Goal: Transaction & Acquisition: Obtain resource

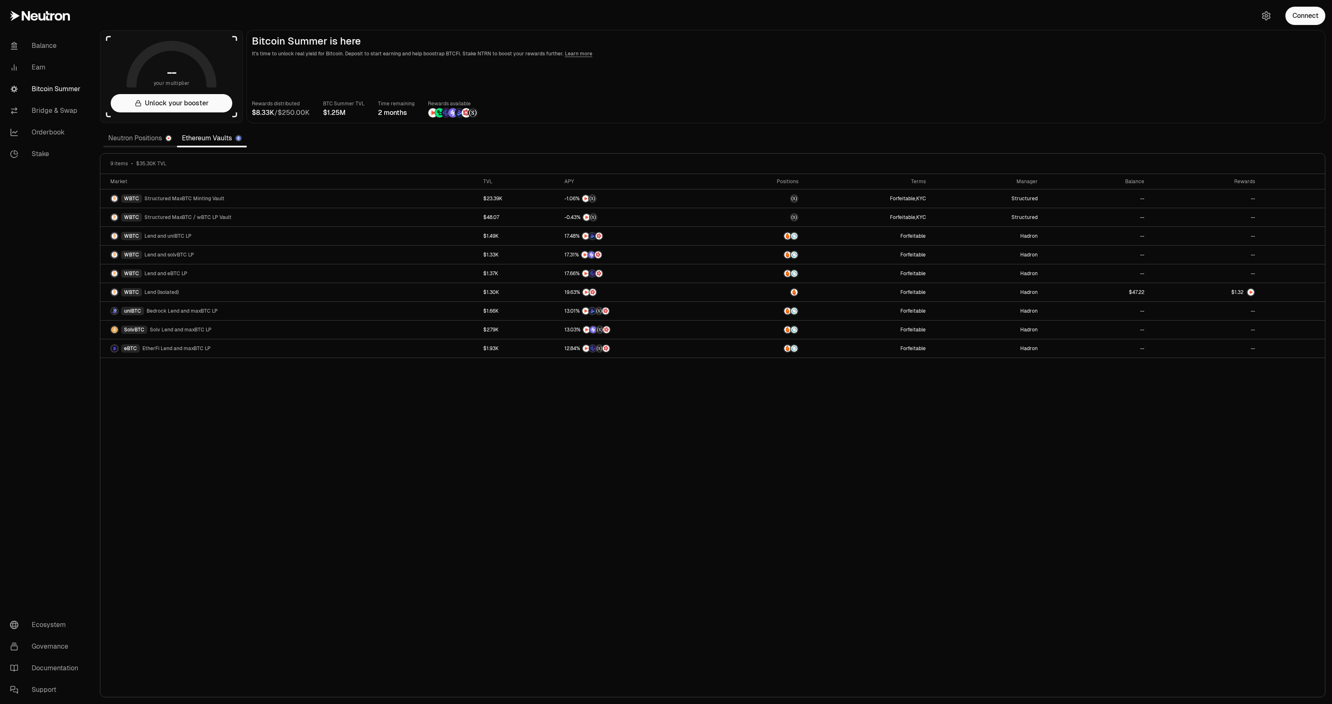
click at [136, 140] on link "Neutron Positions" at bounding box center [140, 138] width 74 height 17
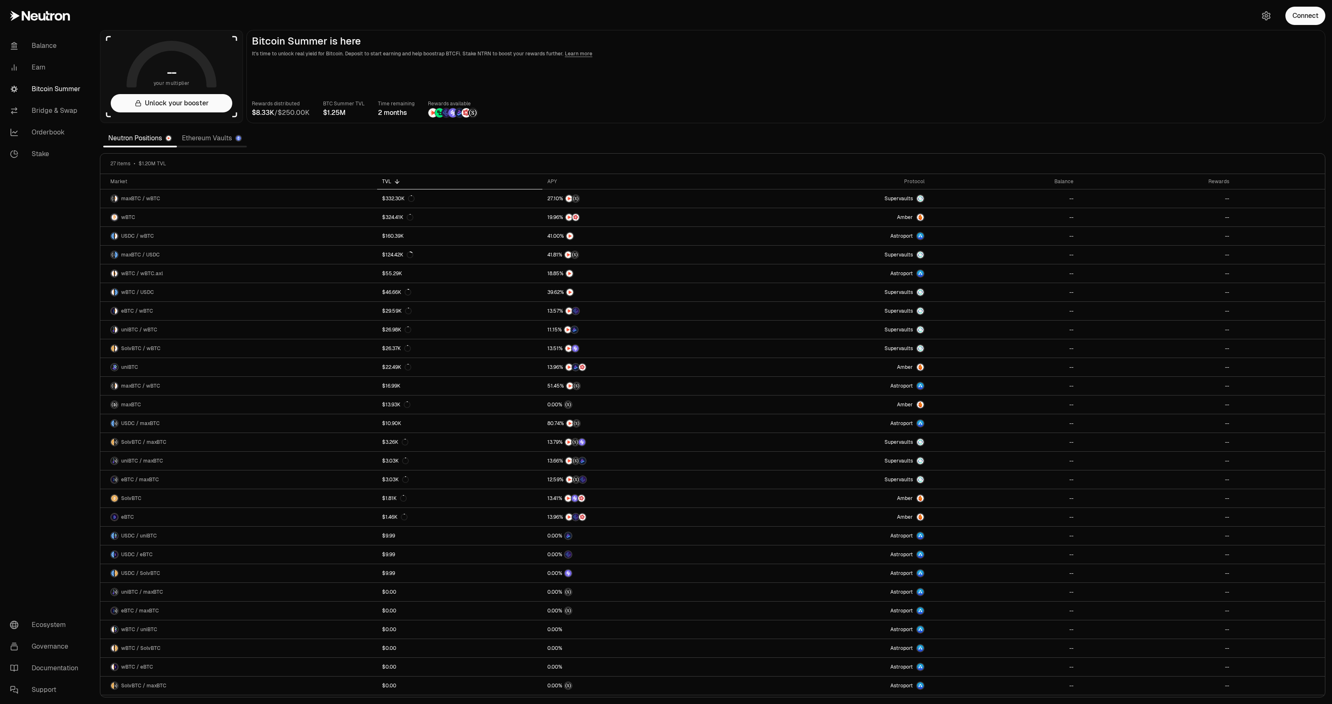
click at [196, 137] on link "Ethereum Vaults" at bounding box center [212, 138] width 70 height 17
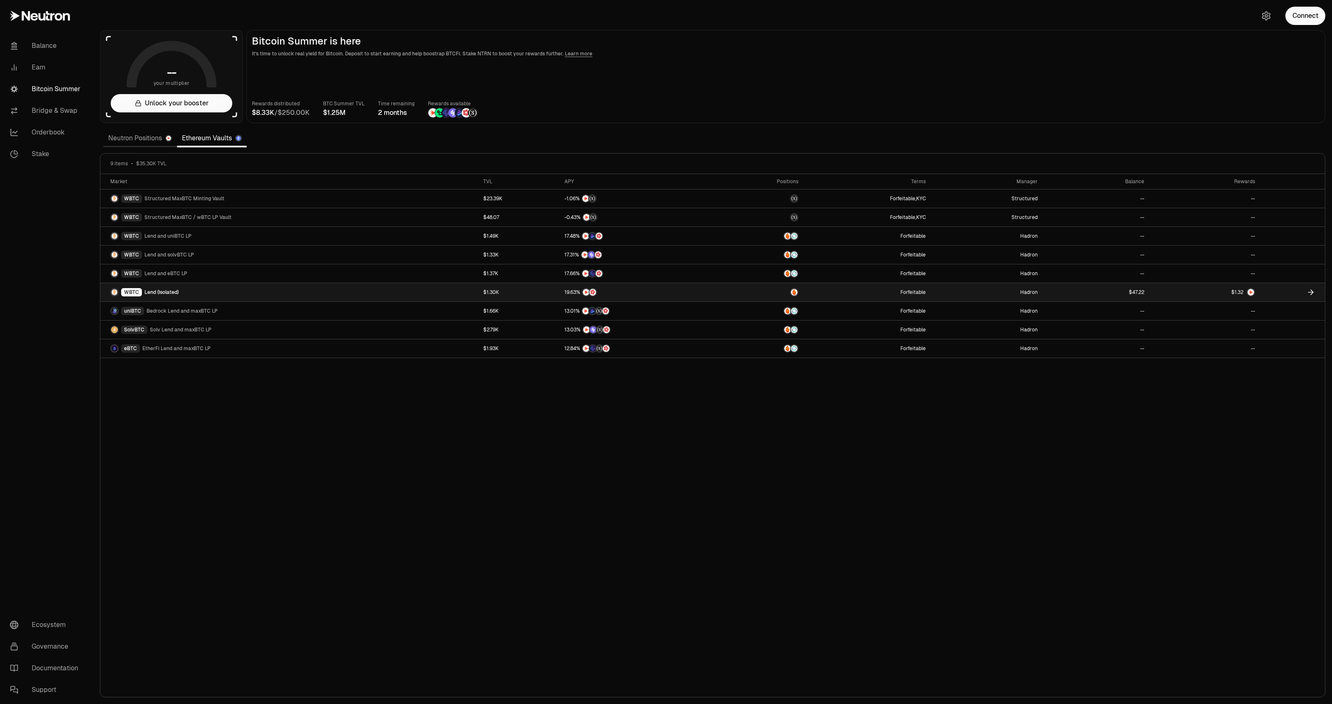
click at [1180, 293] on link at bounding box center [1204, 292] width 111 height 18
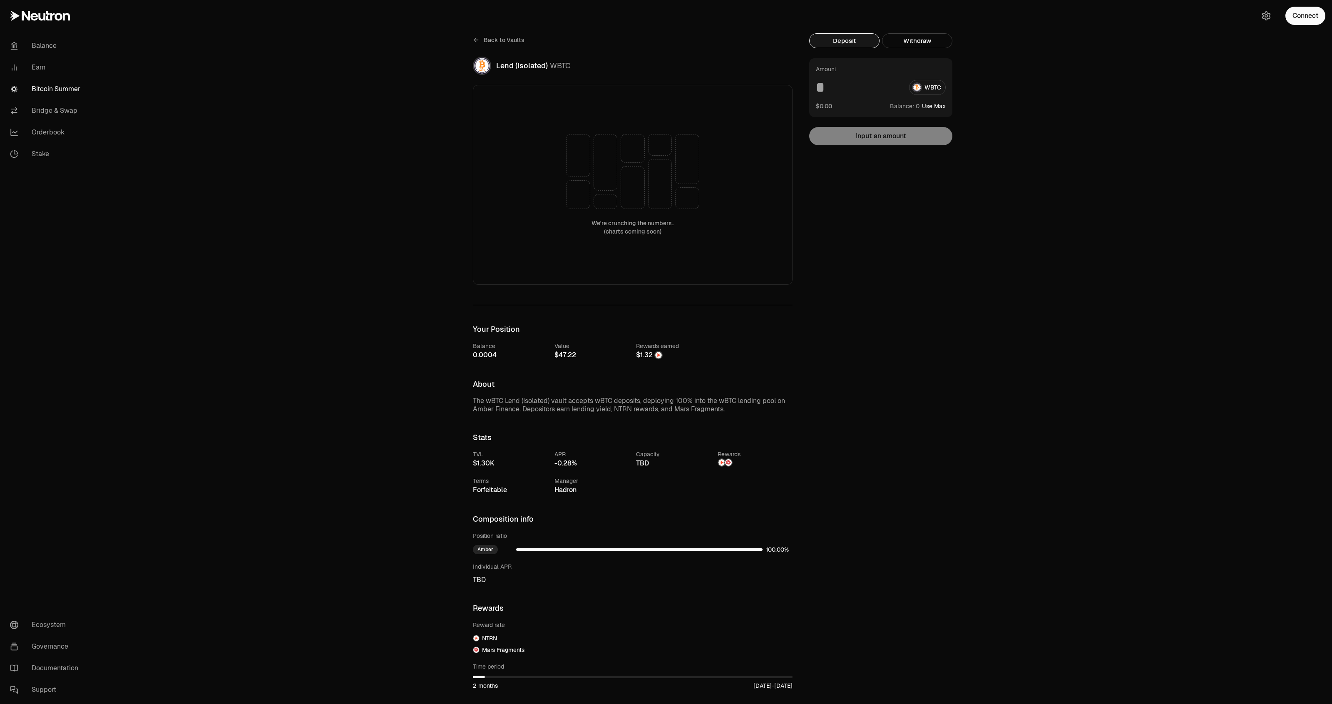
click at [506, 40] on span "Back to Vaults" at bounding box center [504, 40] width 41 height 8
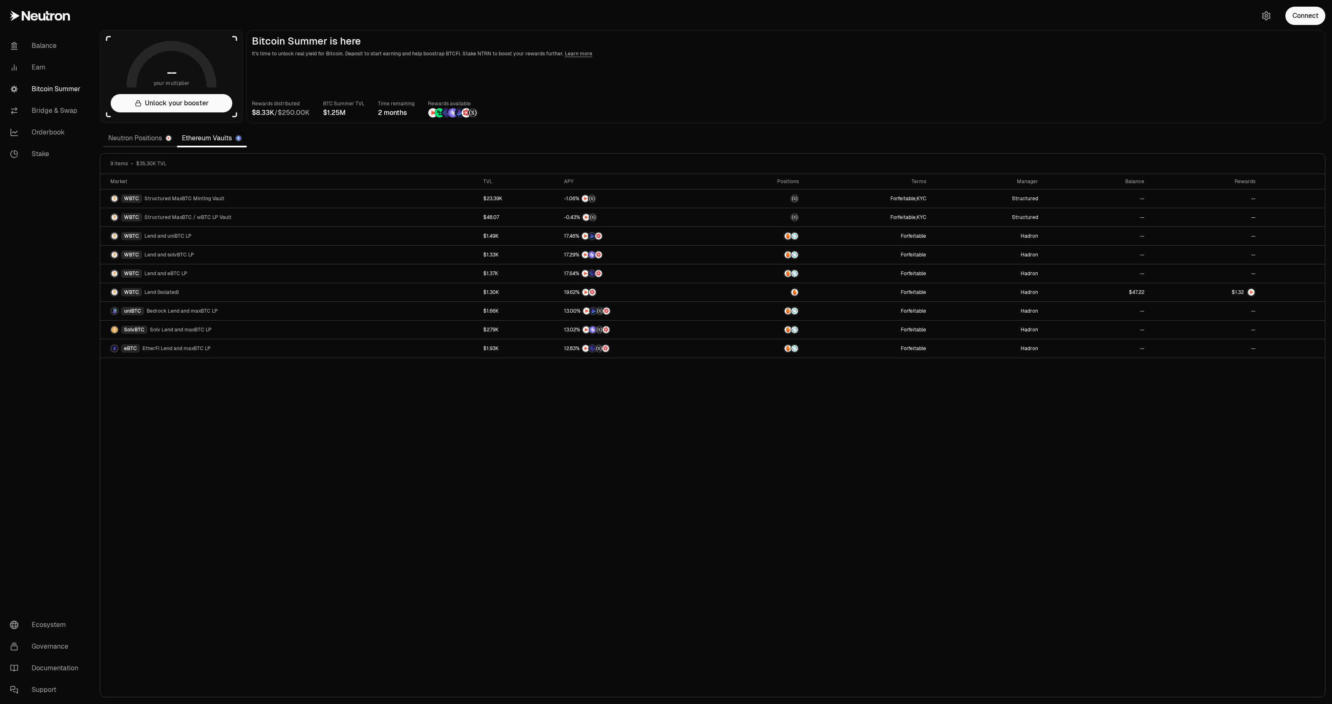
click at [1193, 99] on div "Rewards distributed / BTC Summer TVL Time remaining 2 months Rewards available" at bounding box center [786, 108] width 1068 height 18
click at [1311, 15] on button "Connect" at bounding box center [1305, 16] width 40 height 18
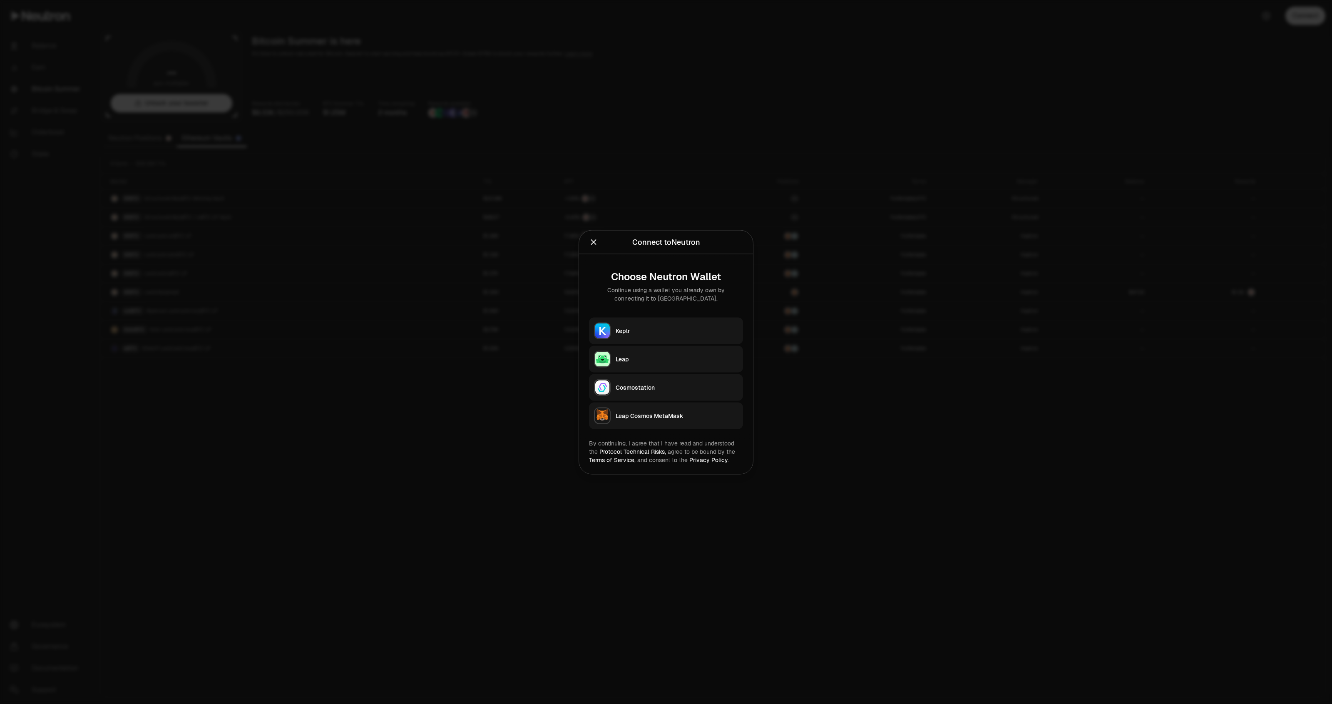
click at [666, 329] on div "Keplr" at bounding box center [676, 330] width 122 height 8
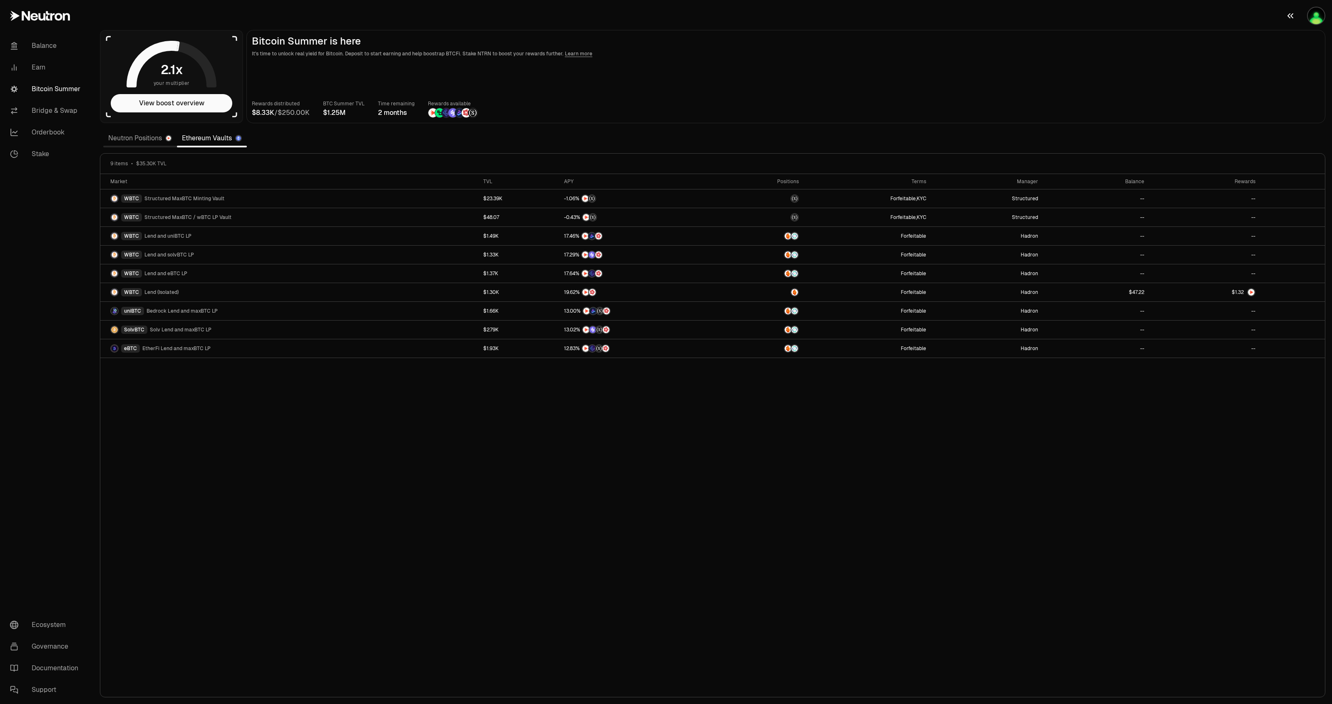
click at [1315, 15] on img "button" at bounding box center [1315, 15] width 17 height 17
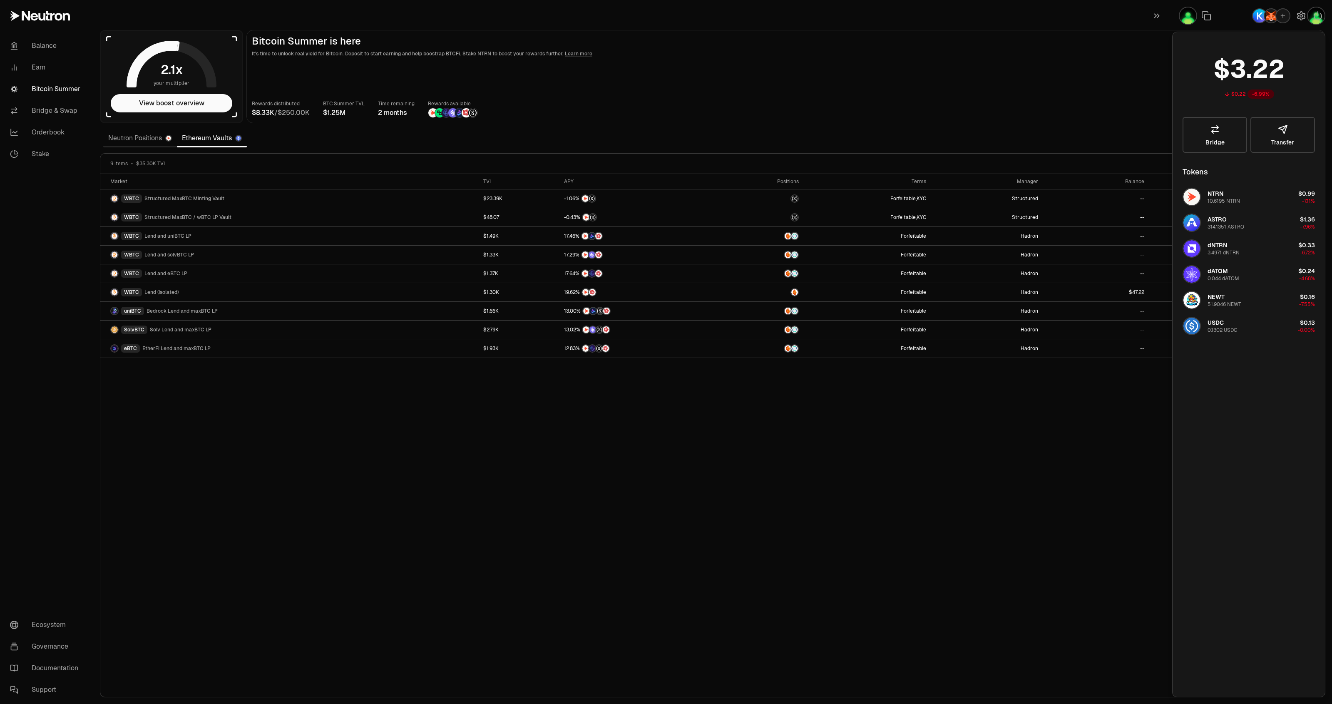
click at [889, 73] on main "Bitcoin Summer is here It's time to unlock real yield for Bitcoin. Deposit to s…" at bounding box center [785, 76] width 1079 height 93
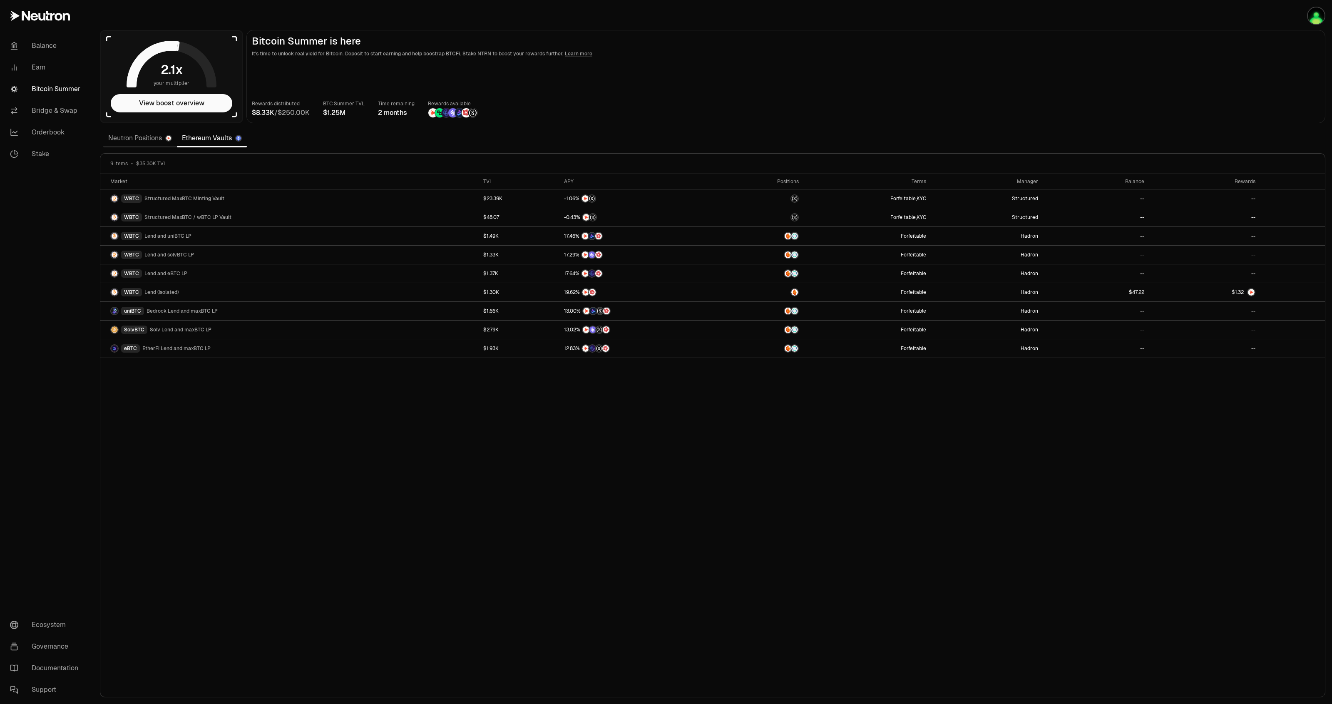
click at [155, 139] on link "Neutron Positions" at bounding box center [140, 138] width 74 height 17
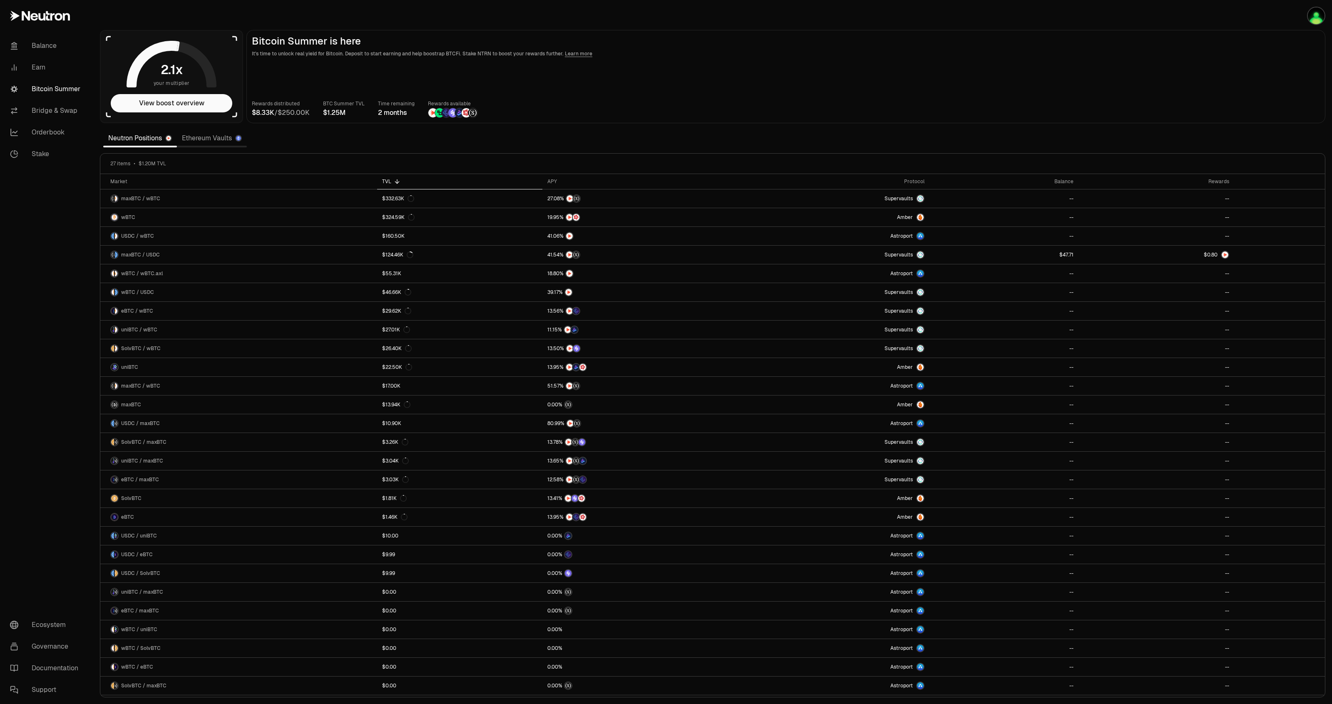
click at [203, 141] on link "Ethereum Vaults" at bounding box center [212, 138] width 70 height 17
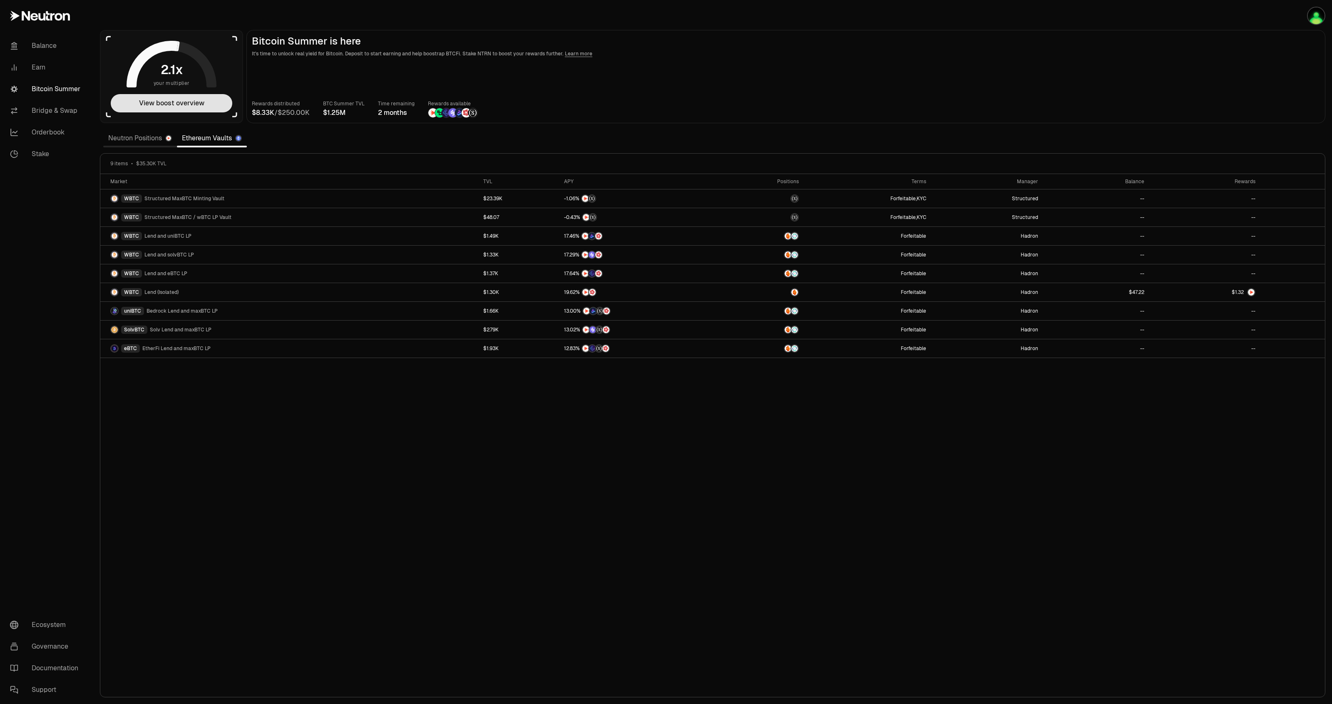
click at [163, 109] on button "View boost overview" at bounding box center [172, 103] width 122 height 18
